Goal: Transaction & Acquisition: Download file/media

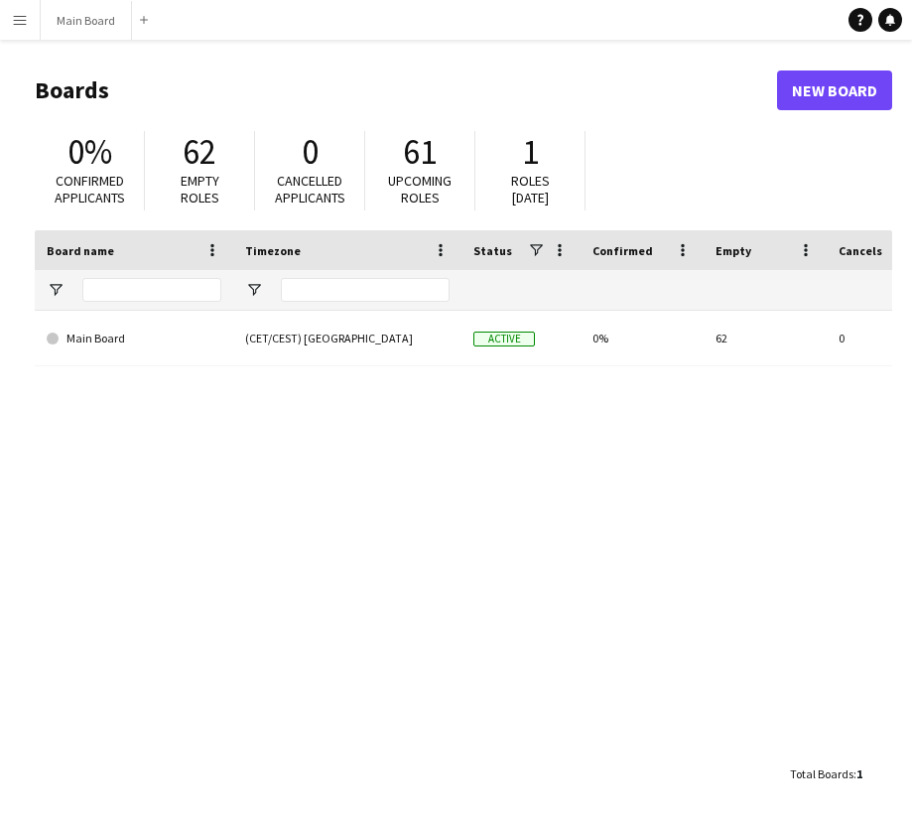
click at [852, 774] on div "Total Boards : 1" at bounding box center [826, 773] width 72 height 39
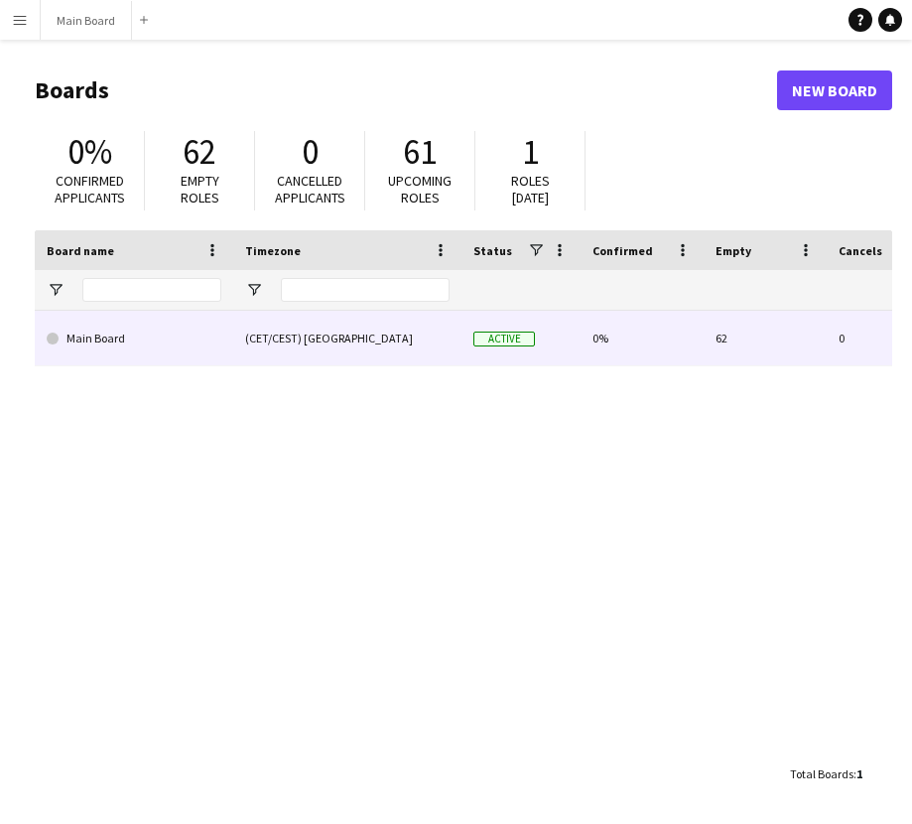
click at [102, 331] on link "Main Board" at bounding box center [134, 339] width 175 height 56
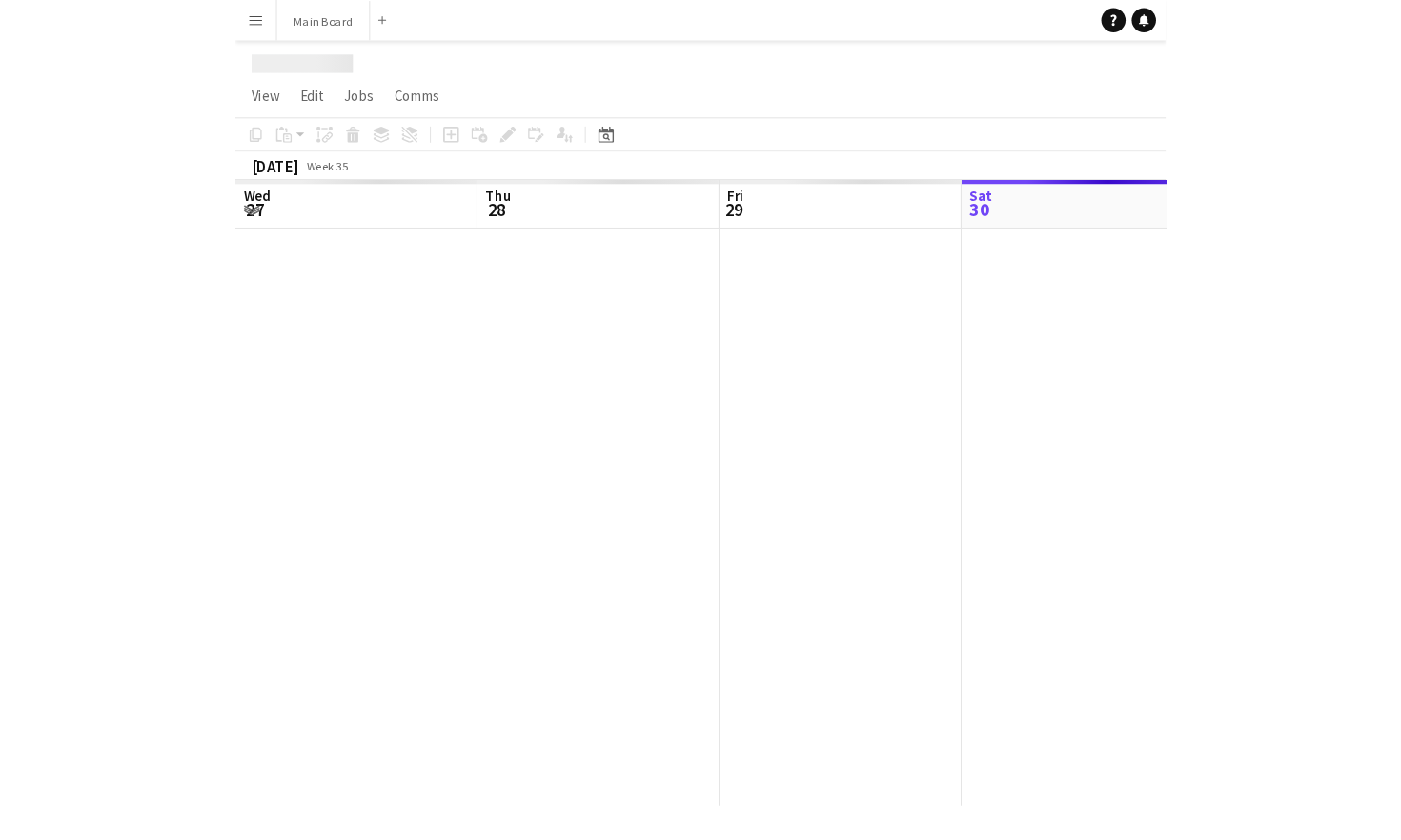
scroll to position [0, 455]
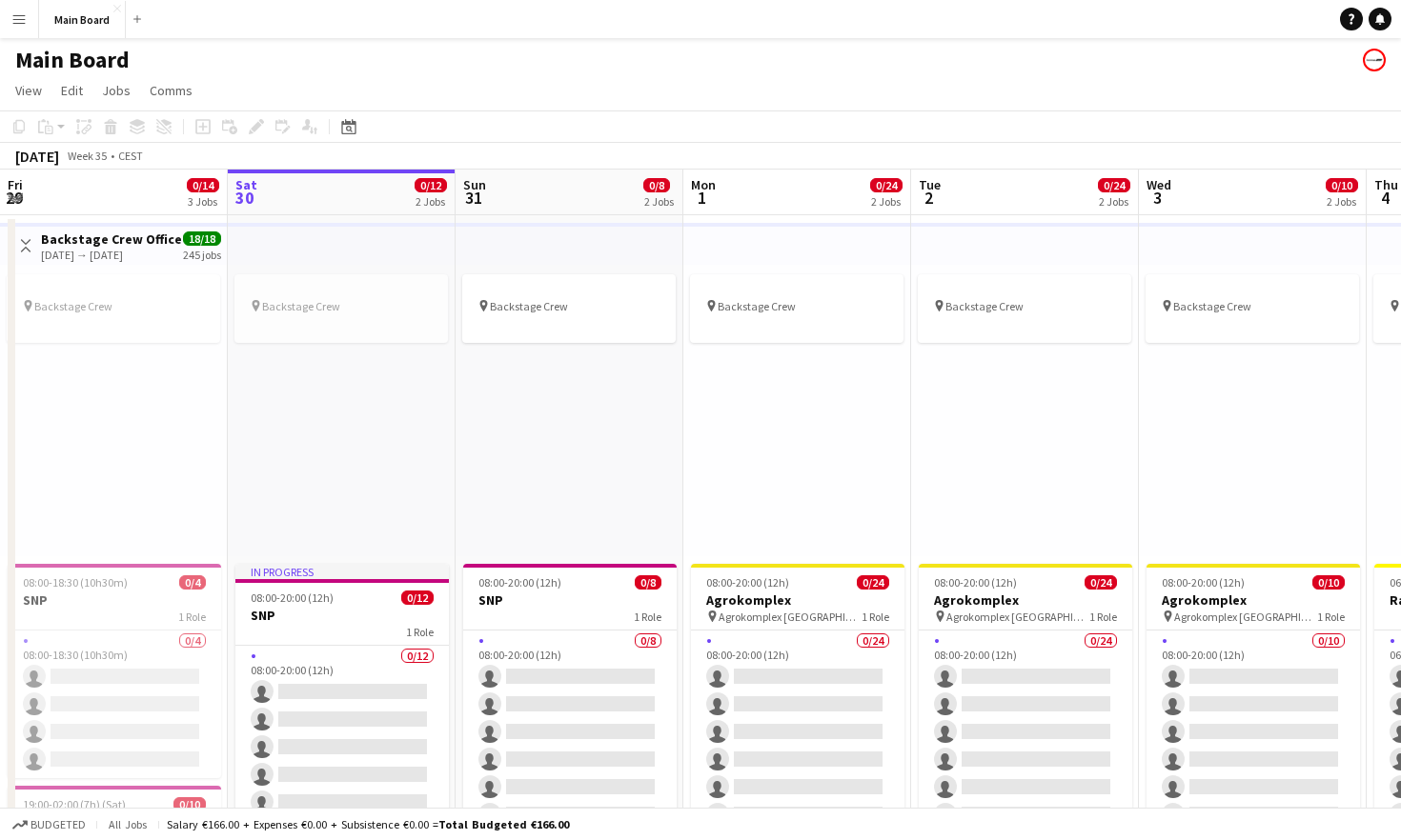
click at [17, 23] on app-icon "Menu" at bounding box center [19, 19] width 15 height 15
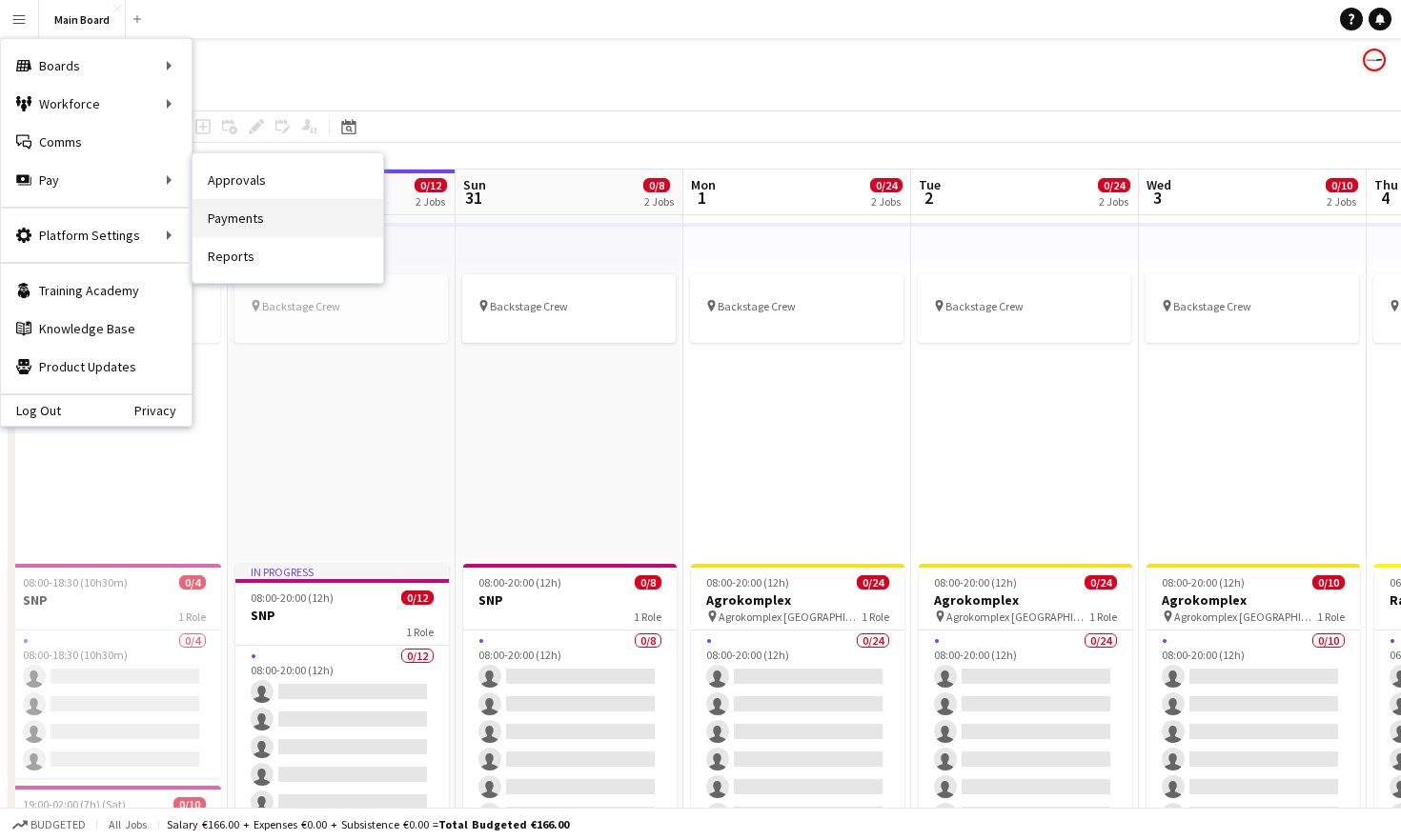
click at [258, 221] on link "Payments" at bounding box center [287, 218] width 190 height 38
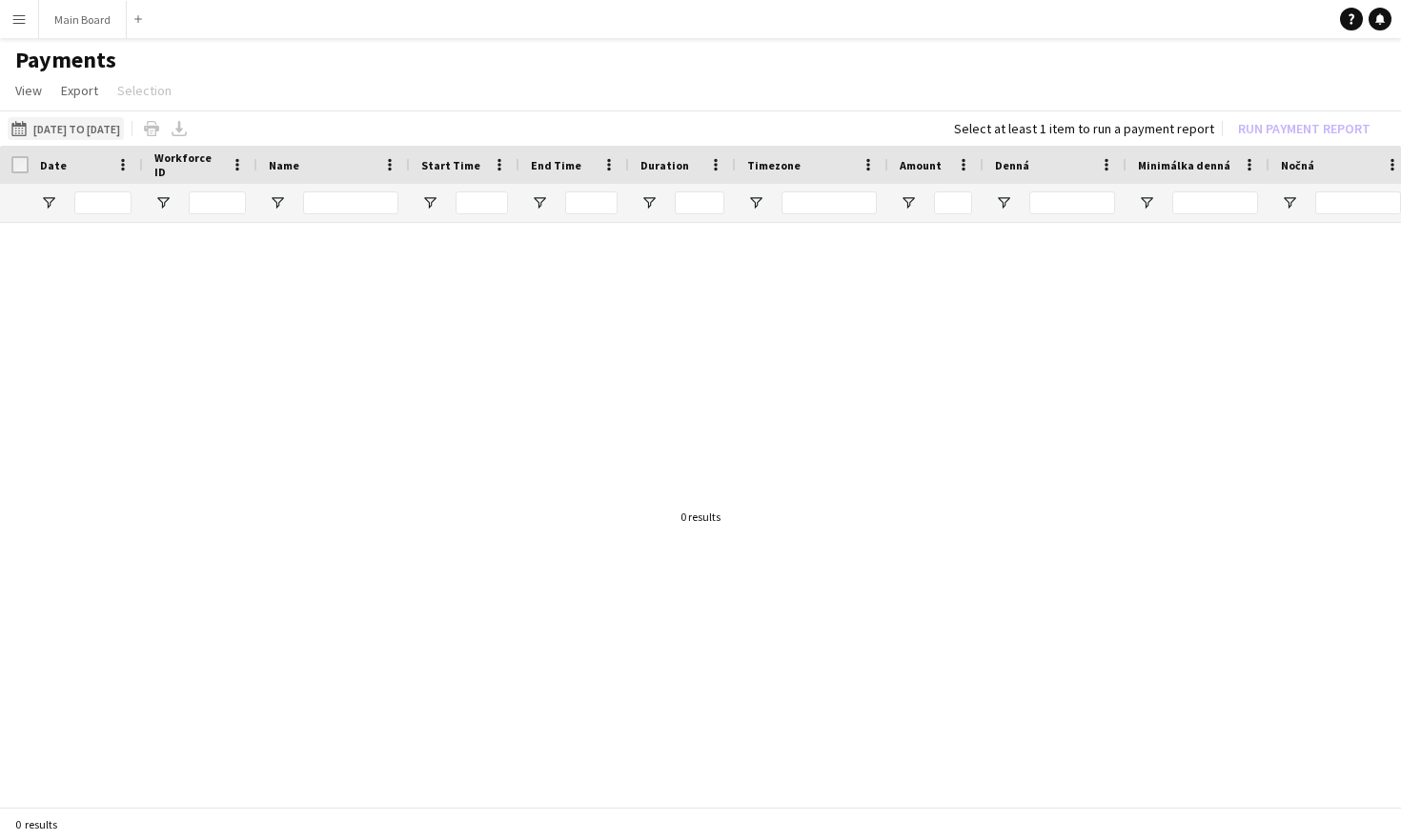
click at [124, 128] on button "[DATE] to [DATE] [DATE] to [DATE]" at bounding box center [65, 129] width 116 height 23
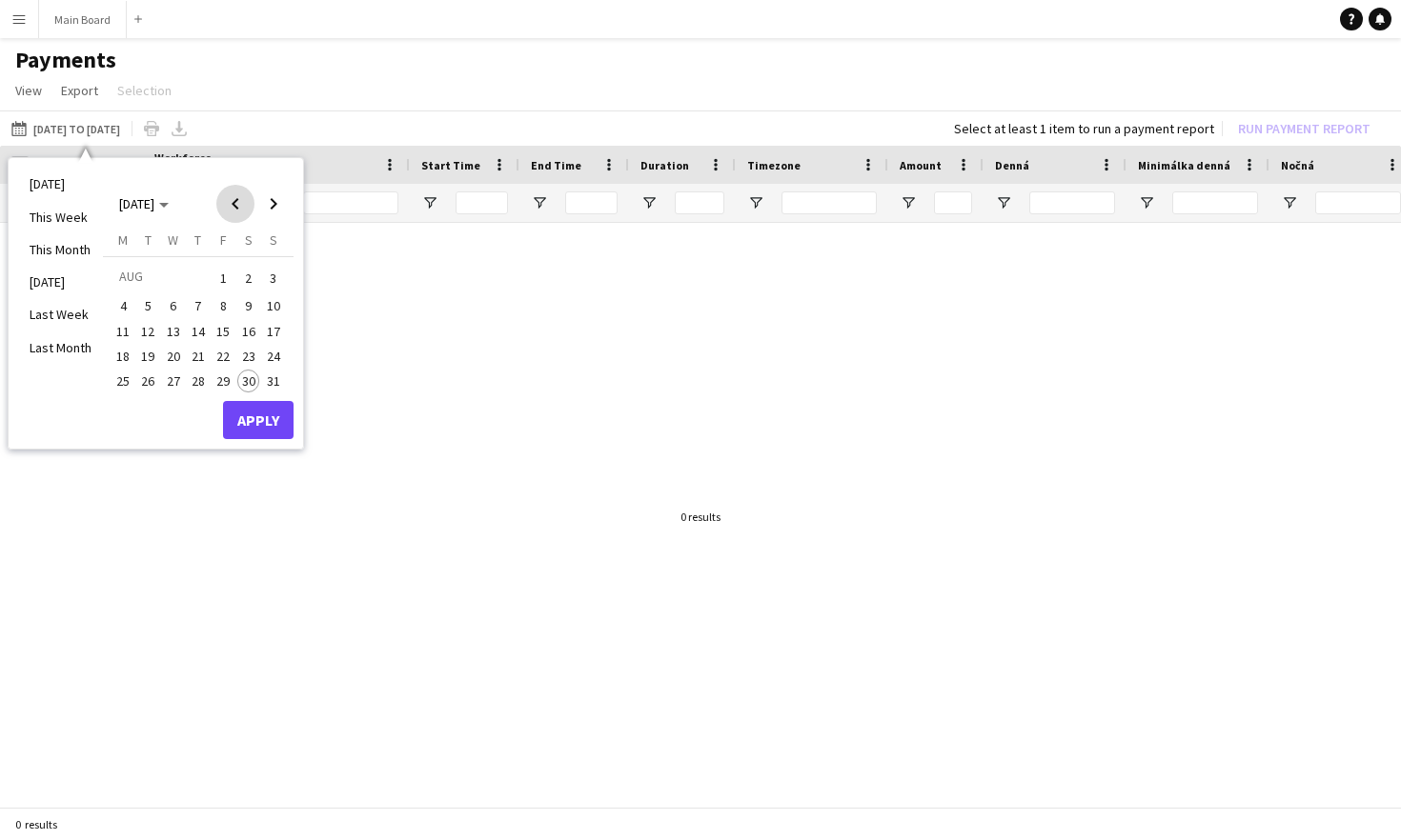
click at [235, 205] on span "Previous month" at bounding box center [235, 204] width 38 height 38
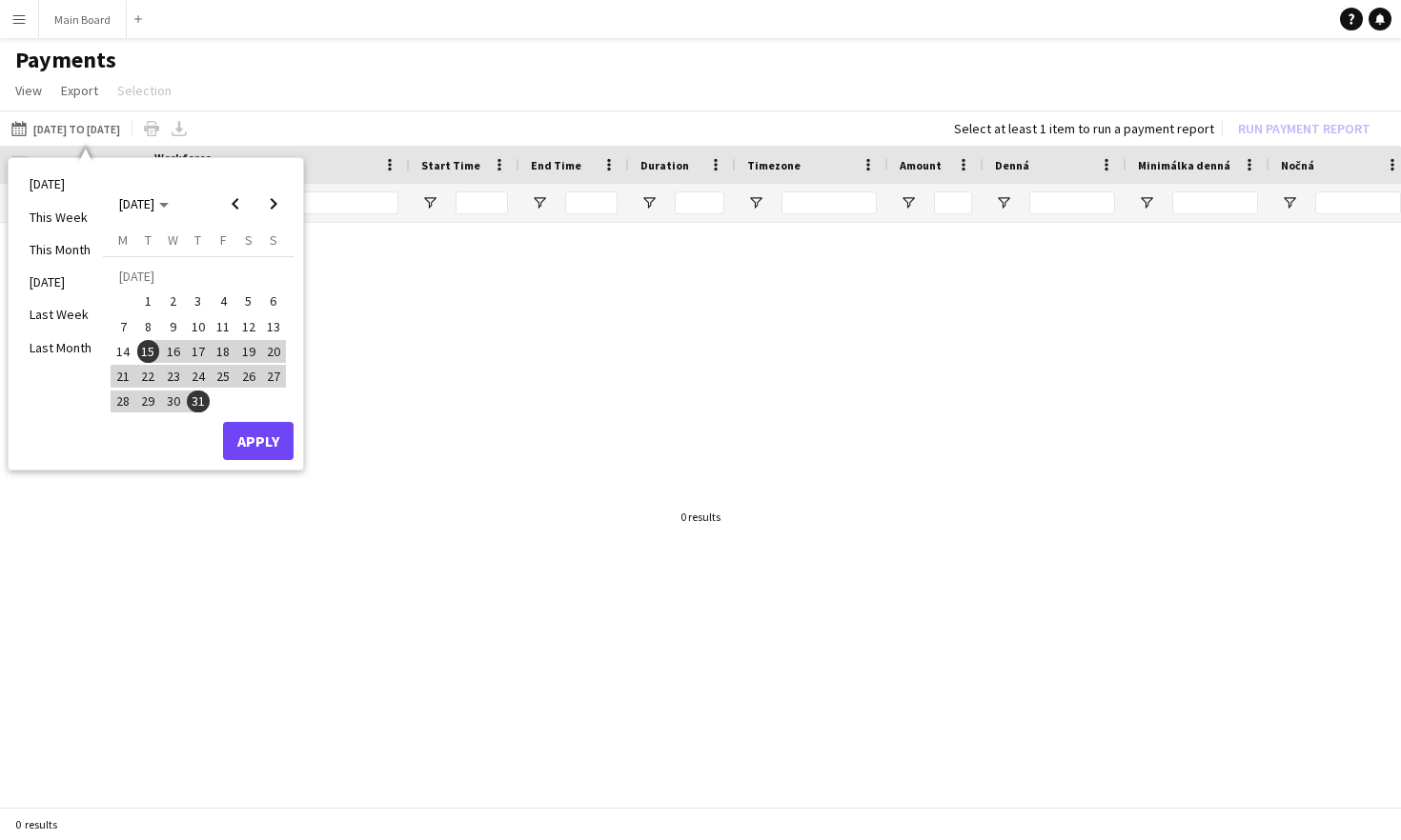
click at [383, 403] on div at bounding box center [700, 516] width 1401 height 588
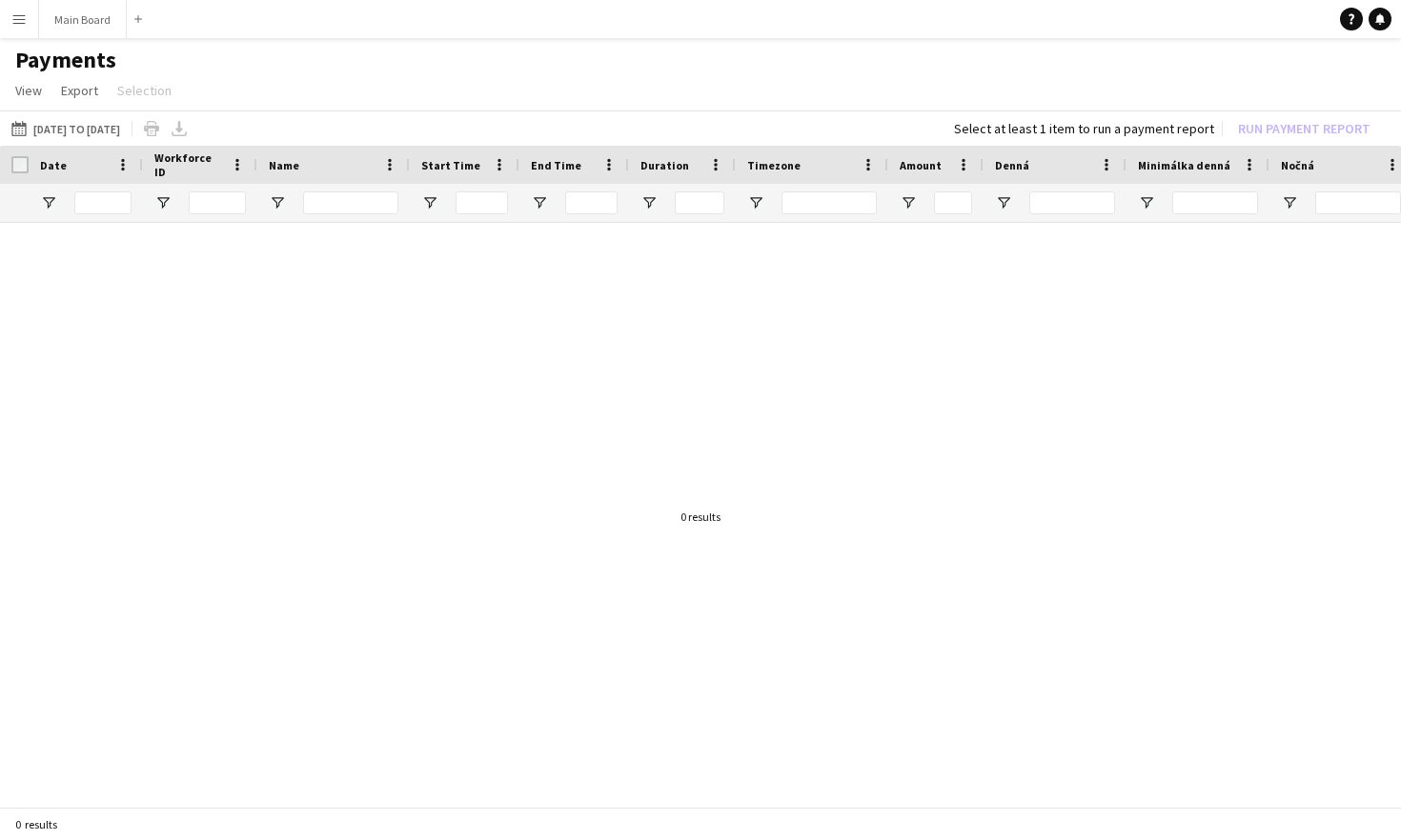
click at [19, 19] on app-icon "Menu" at bounding box center [19, 19] width 15 height 15
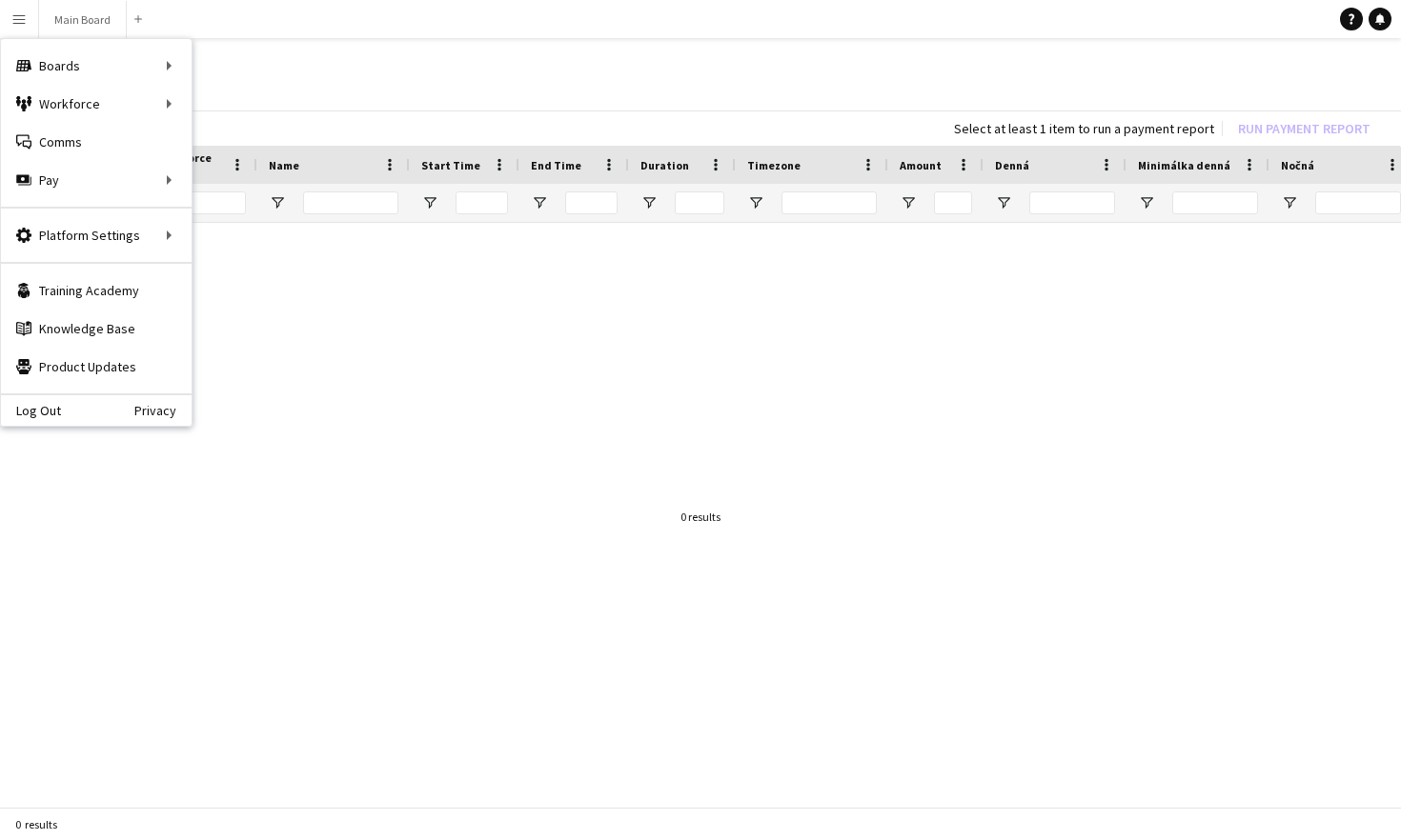
click at [418, 388] on div at bounding box center [700, 516] width 1401 height 588
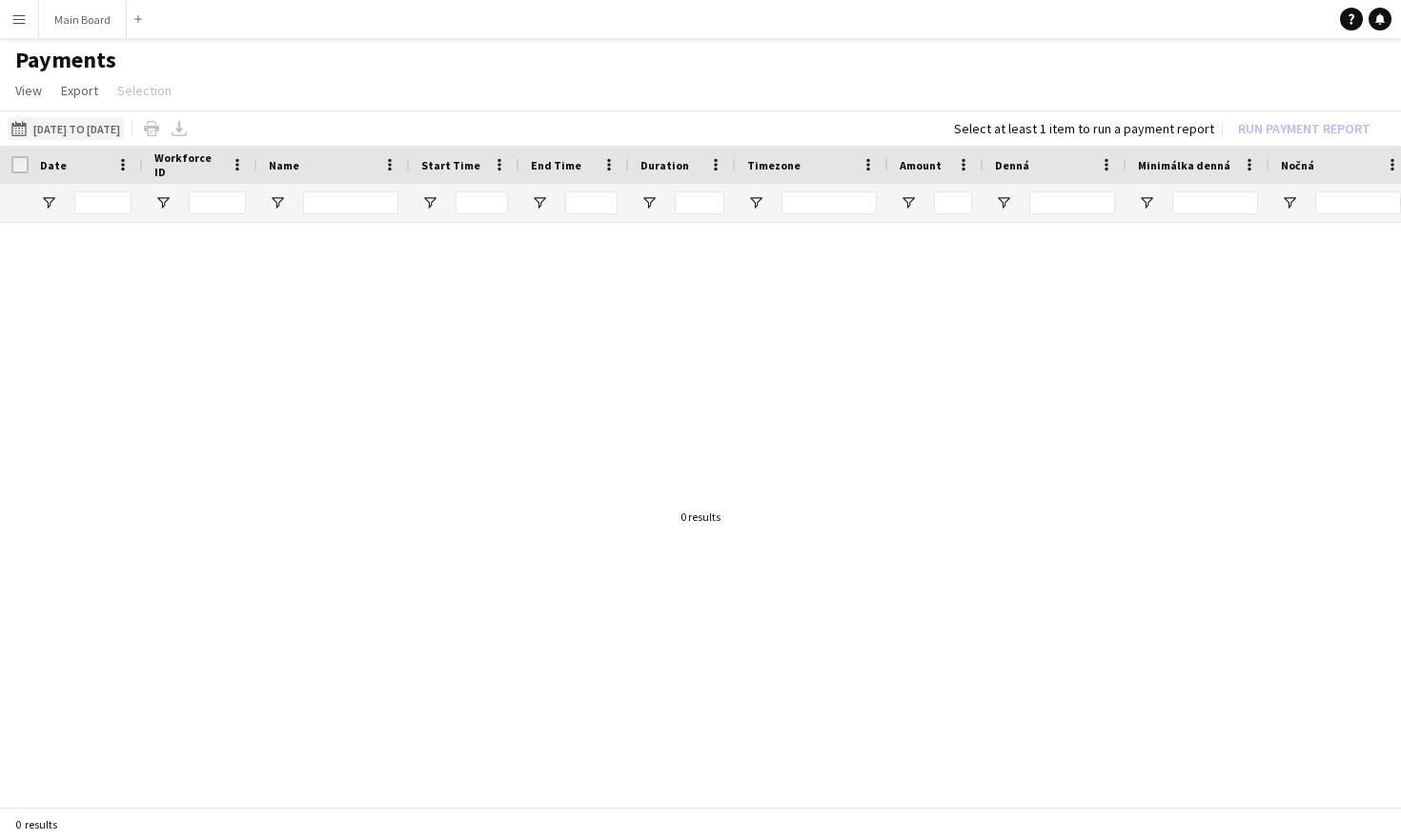
click at [124, 130] on button "[DATE] to [DATE] [DATE] to [DATE]" at bounding box center [65, 129] width 116 height 23
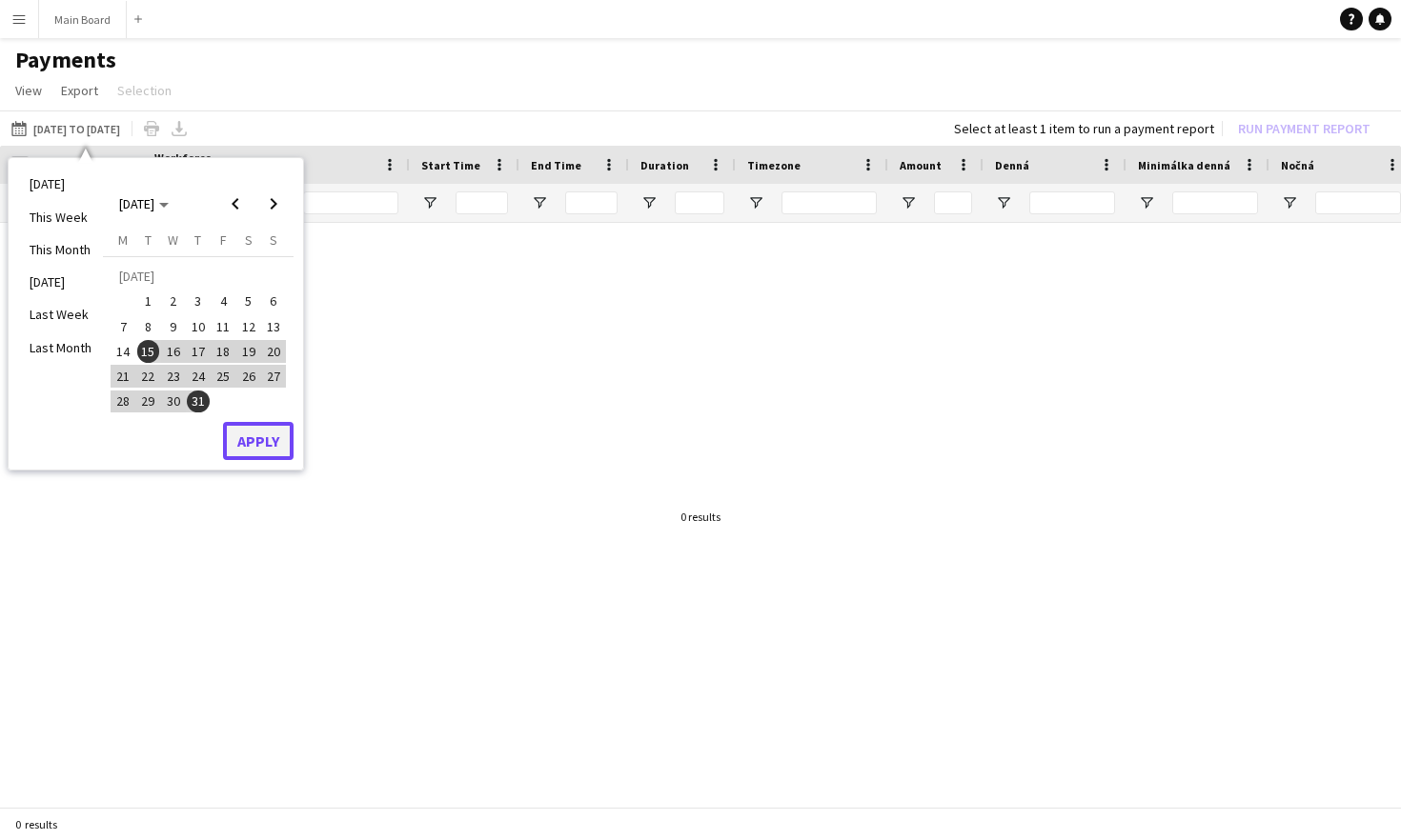
click at [261, 447] on button "Apply" at bounding box center [257, 442] width 70 height 38
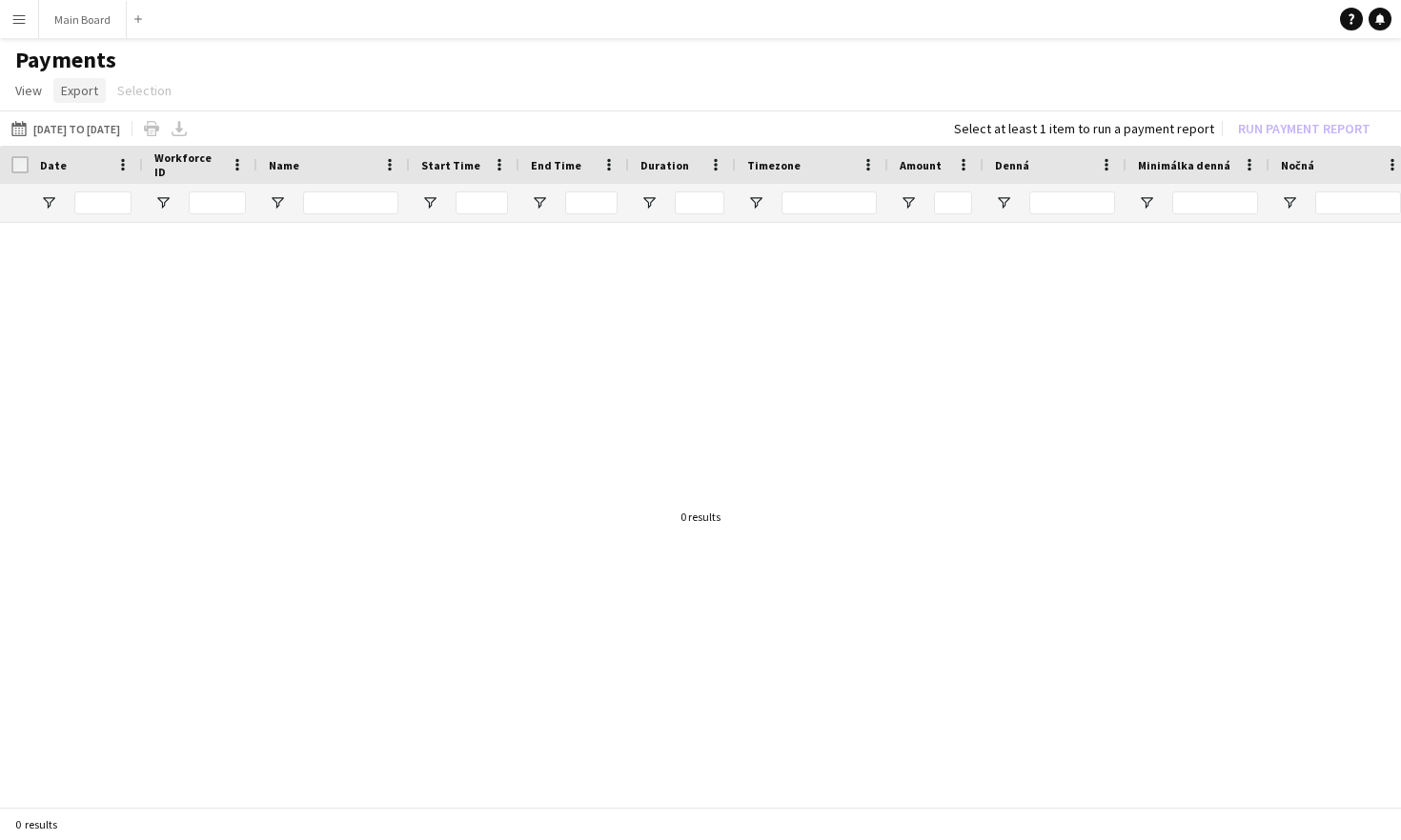
click at [82, 98] on link "Export" at bounding box center [80, 90] width 53 height 25
click at [268, 350] on div at bounding box center [700, 516] width 1401 height 588
click at [18, 19] on app-icon "Menu" at bounding box center [19, 19] width 15 height 15
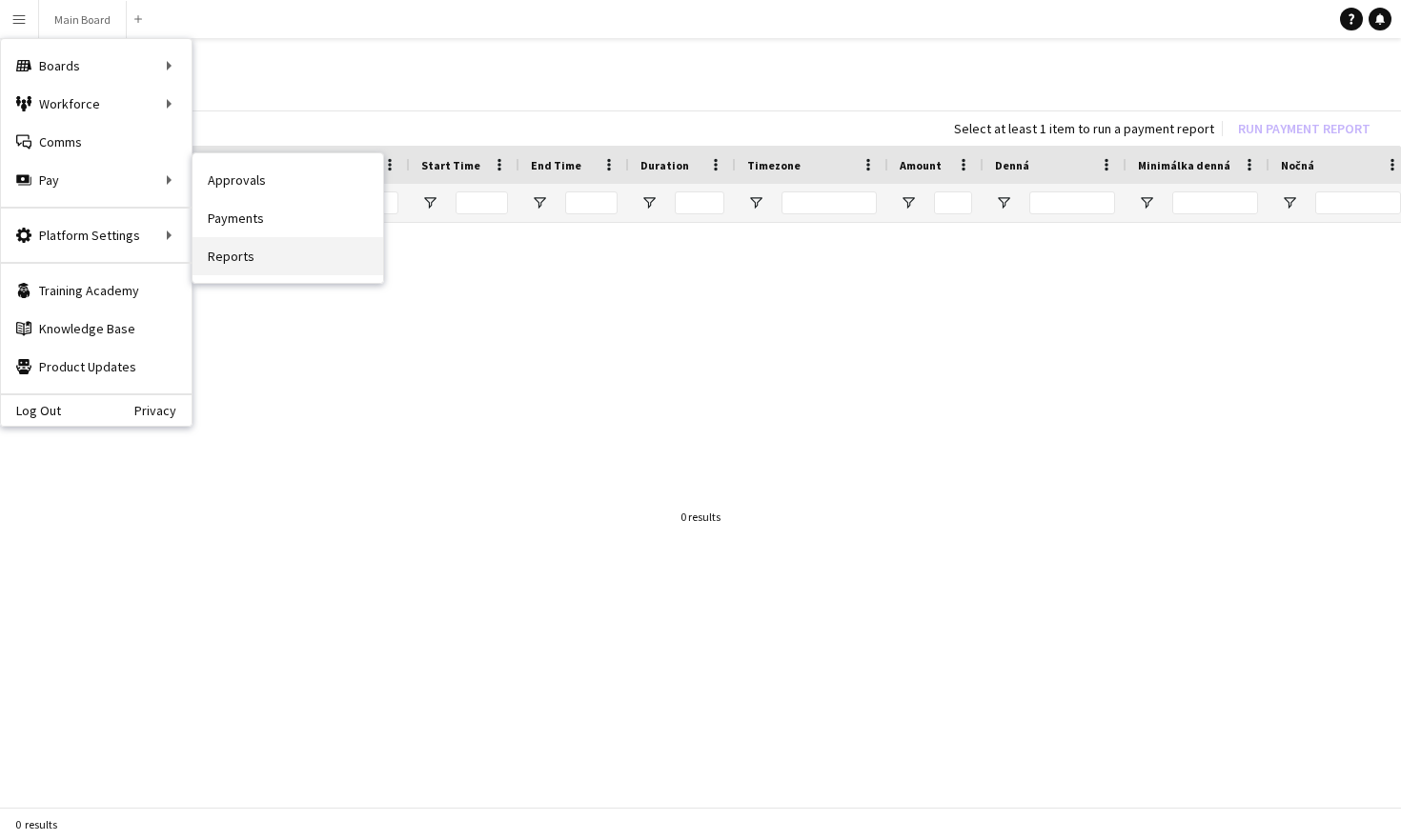
click at [222, 254] on link "Reports" at bounding box center [287, 256] width 190 height 38
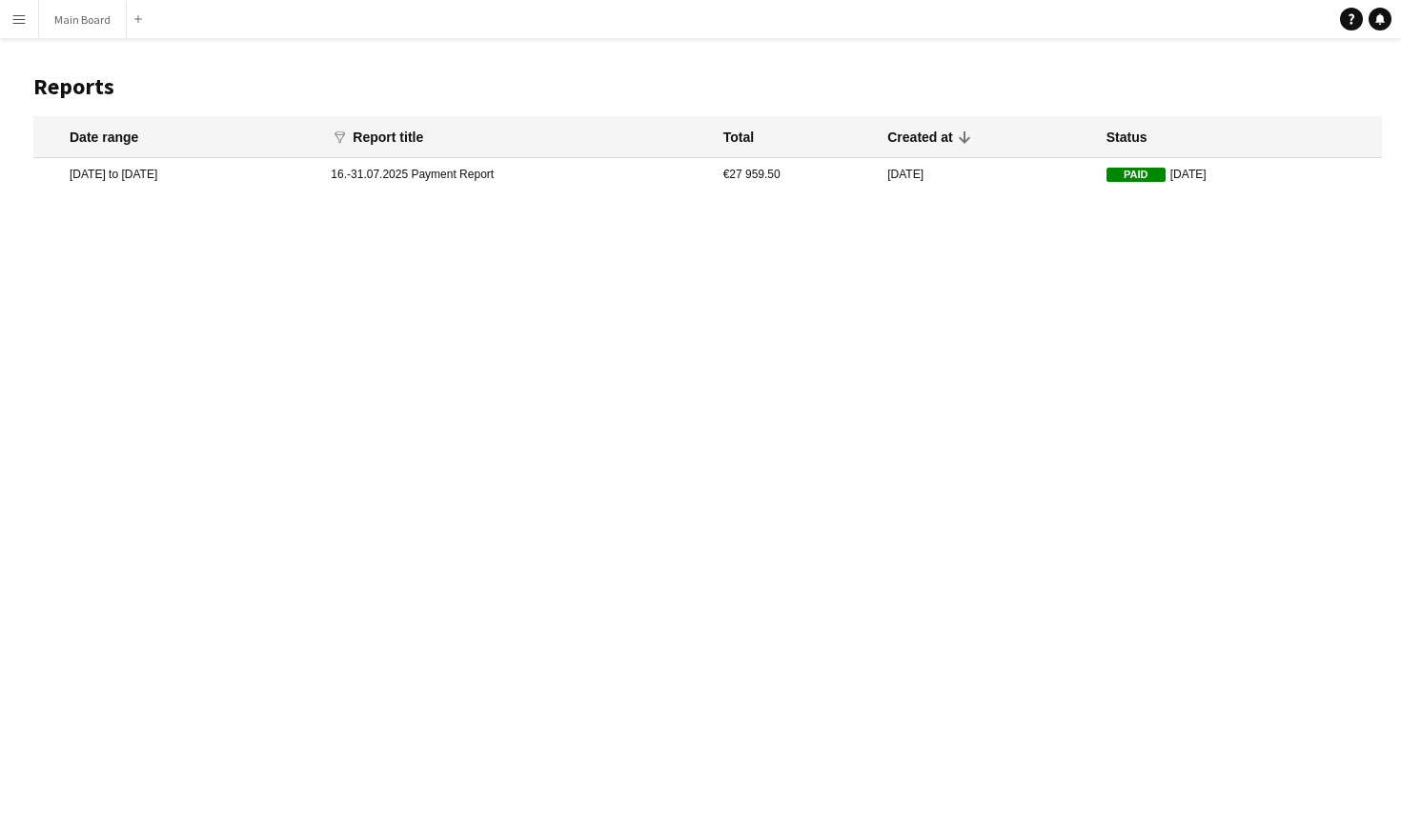
click at [26, 33] on button "Menu" at bounding box center [19, 19] width 38 height 38
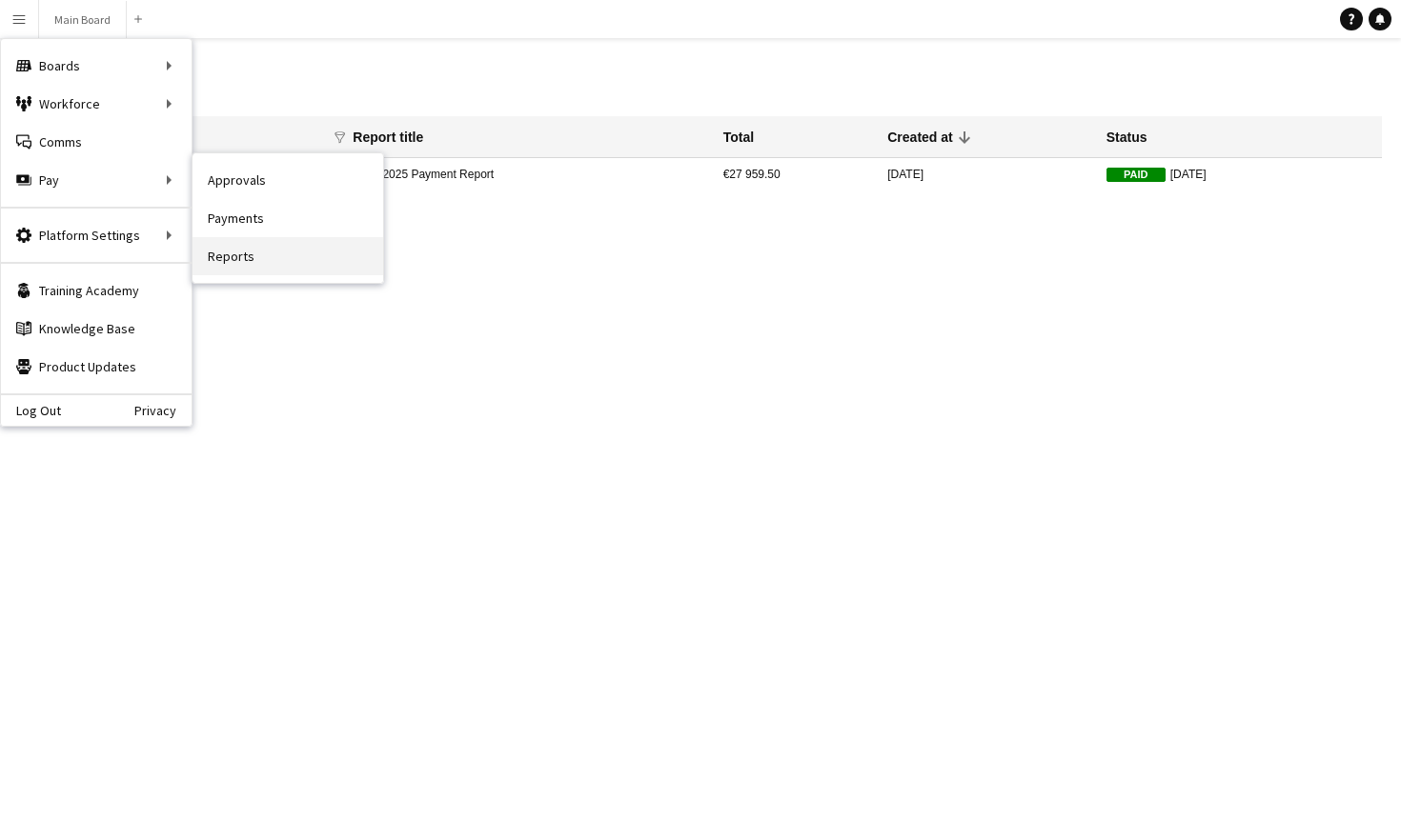
click at [239, 260] on link "Reports" at bounding box center [287, 256] width 190 height 38
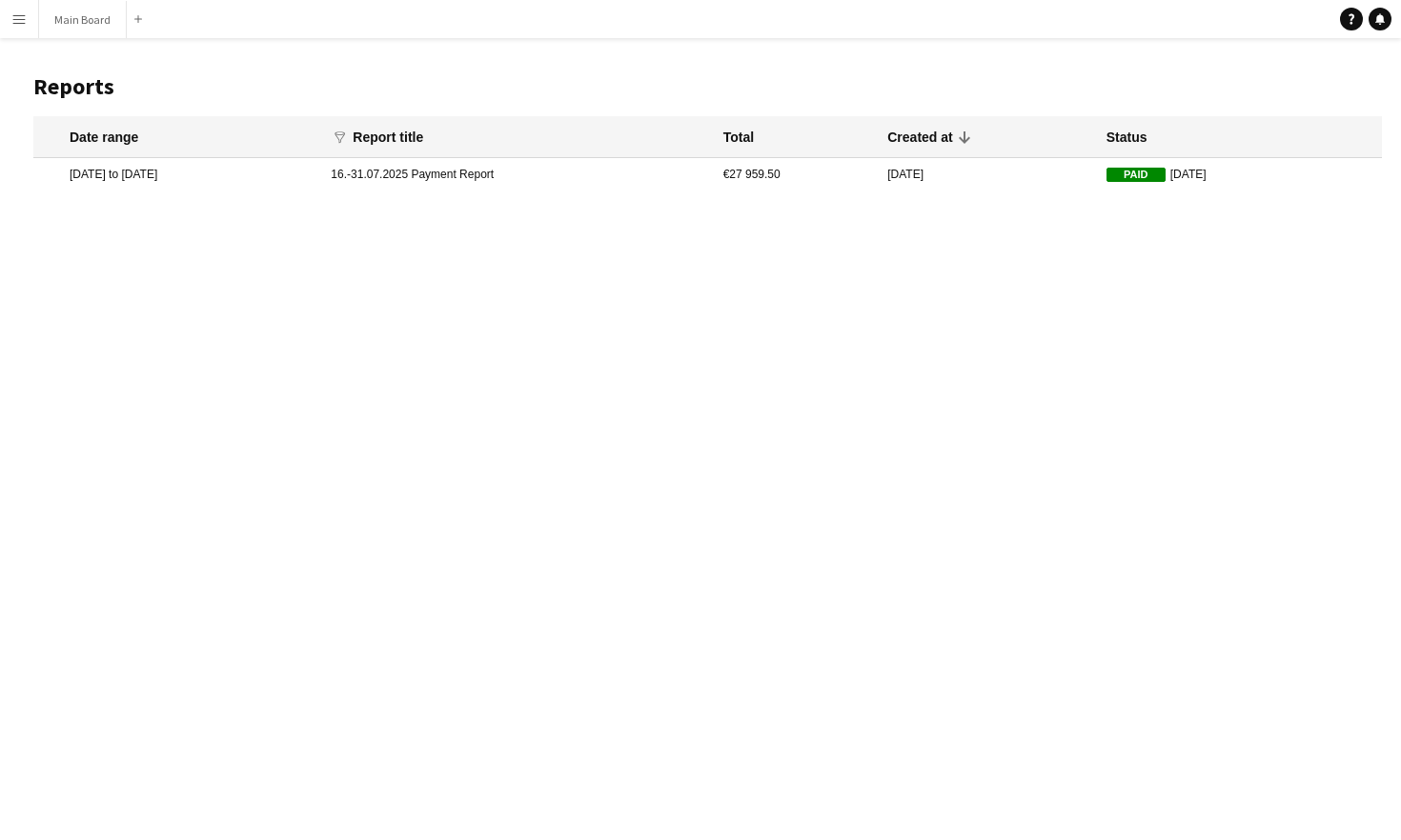
click at [465, 180] on mat-cell "16.-31.07.2025 Payment Report" at bounding box center [517, 175] width 392 height 33
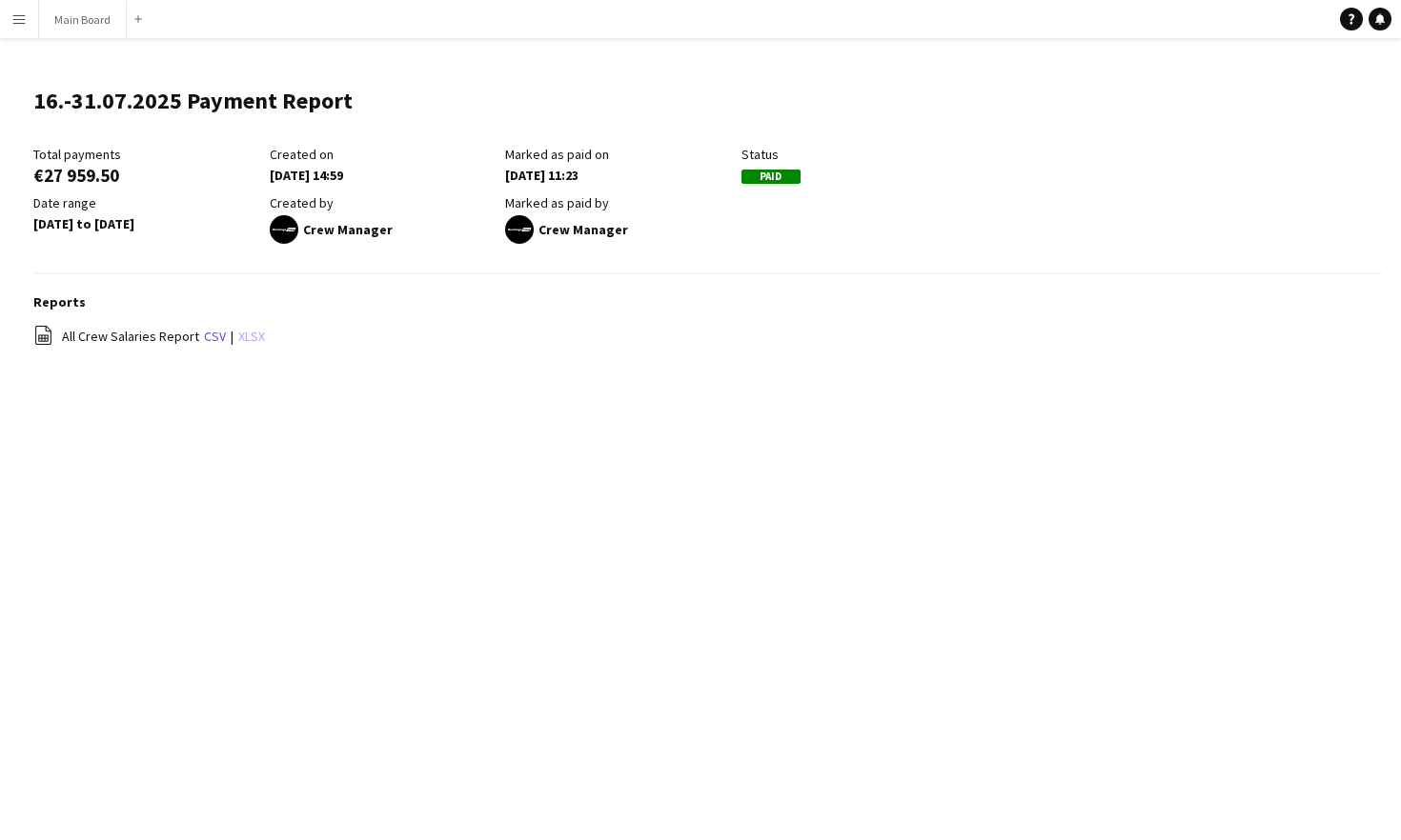
click at [247, 328] on link "xlsx" at bounding box center [252, 336] width 27 height 17
click at [81, 14] on button "Main Board Close" at bounding box center [83, 19] width 87 height 37
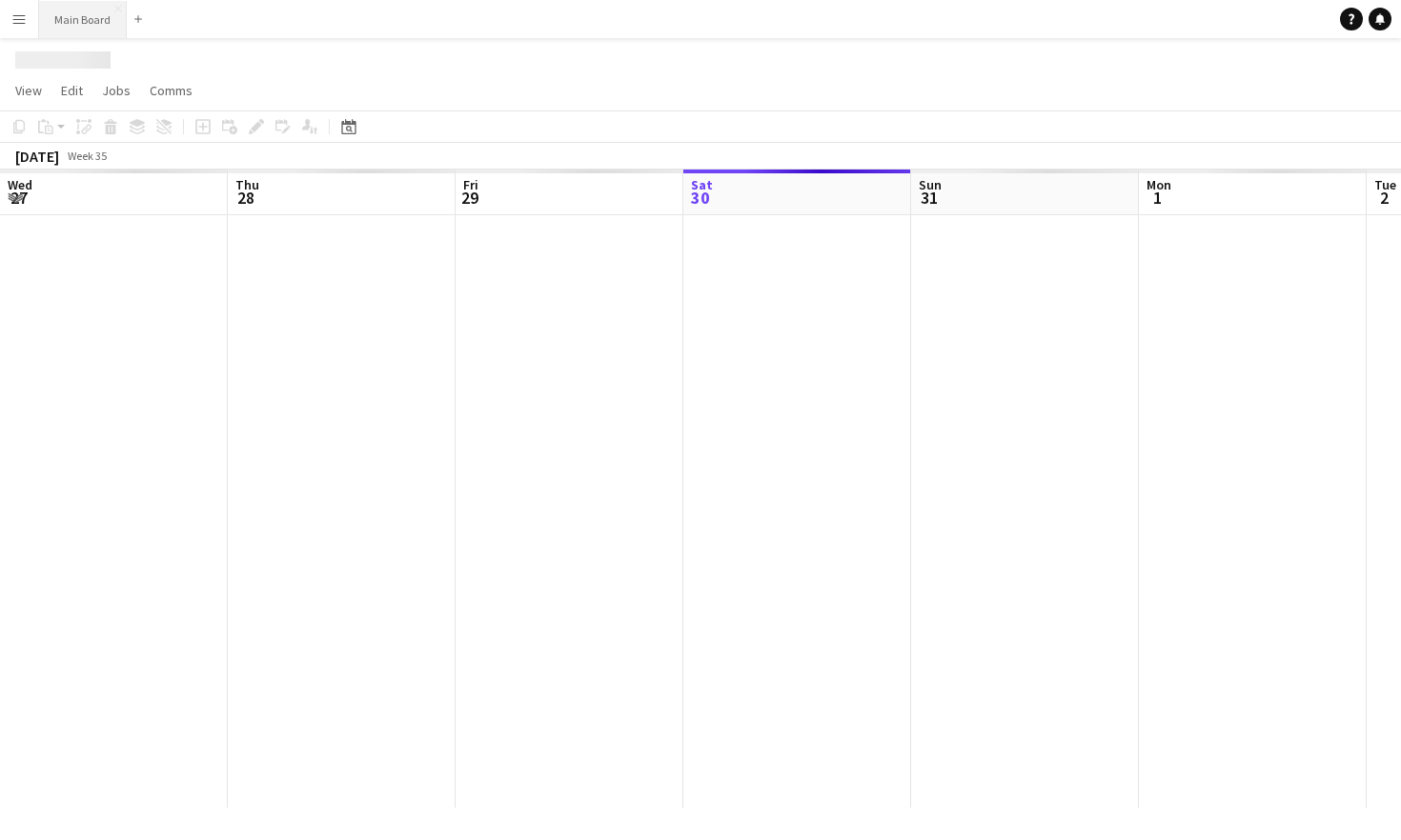
scroll to position [0, 455]
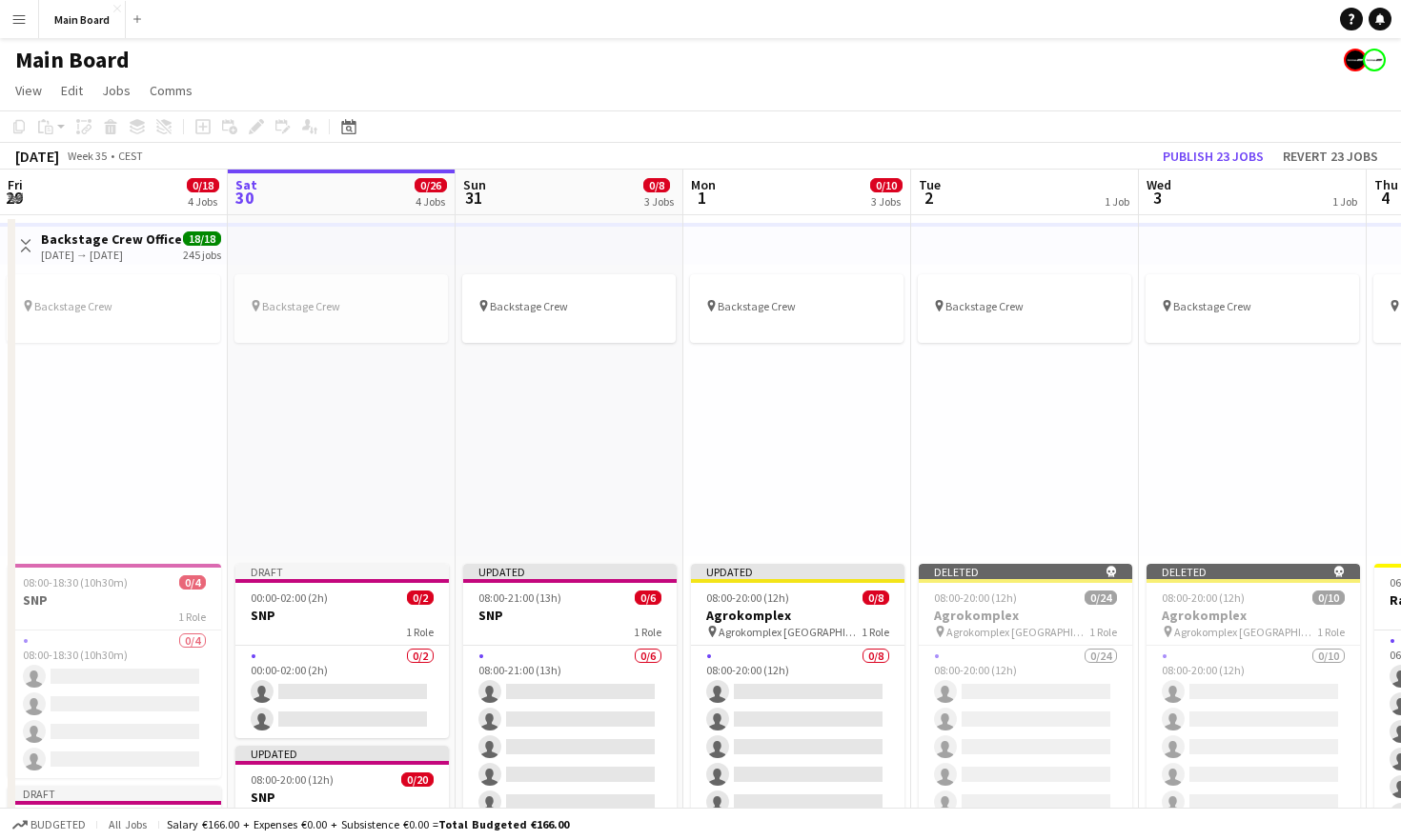
click at [26, 17] on app-icon "Menu" at bounding box center [19, 19] width 15 height 15
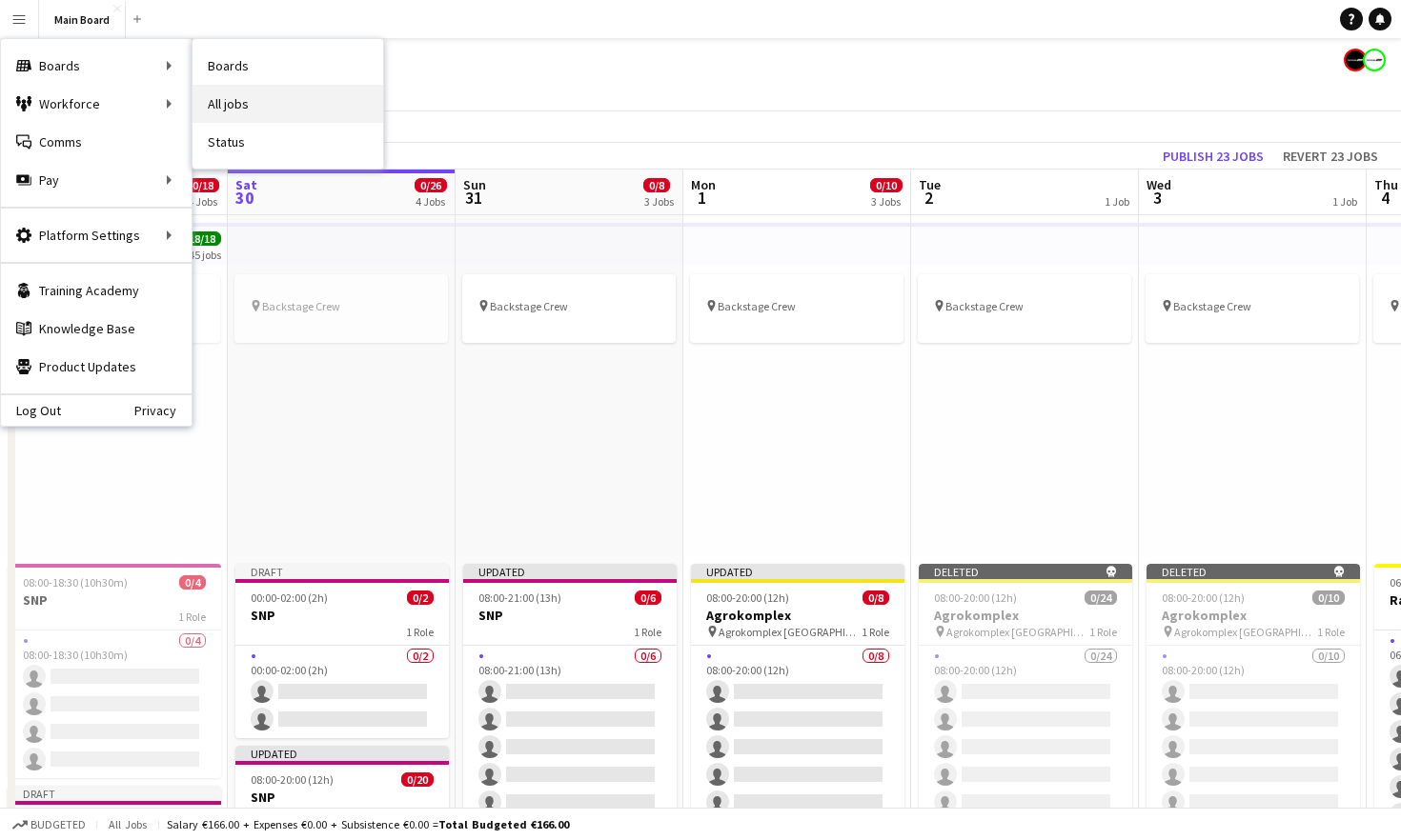
click at [238, 108] on link "All jobs" at bounding box center [287, 104] width 190 height 38
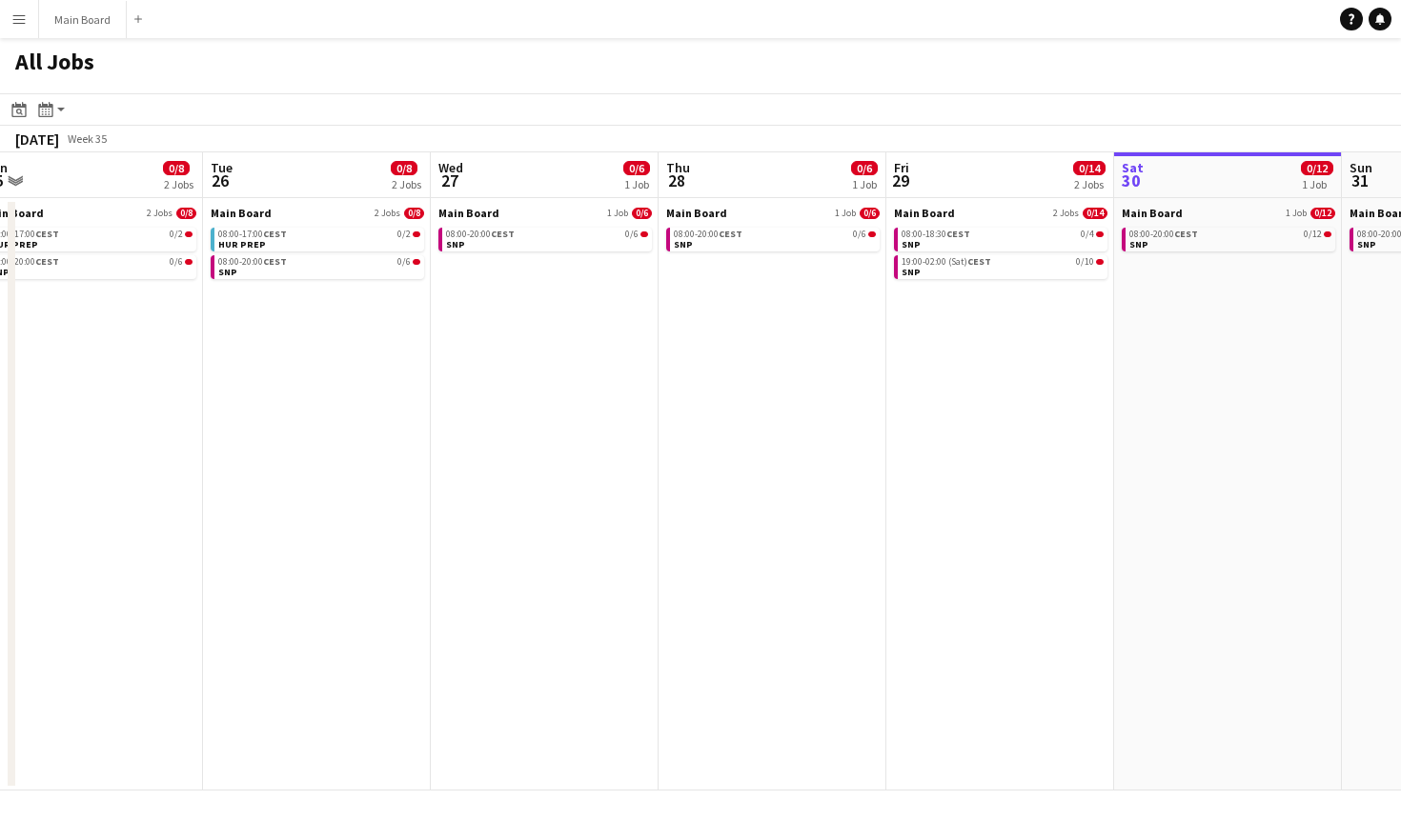
scroll to position [0, 477]
